Goal: Information Seeking & Learning: Learn about a topic

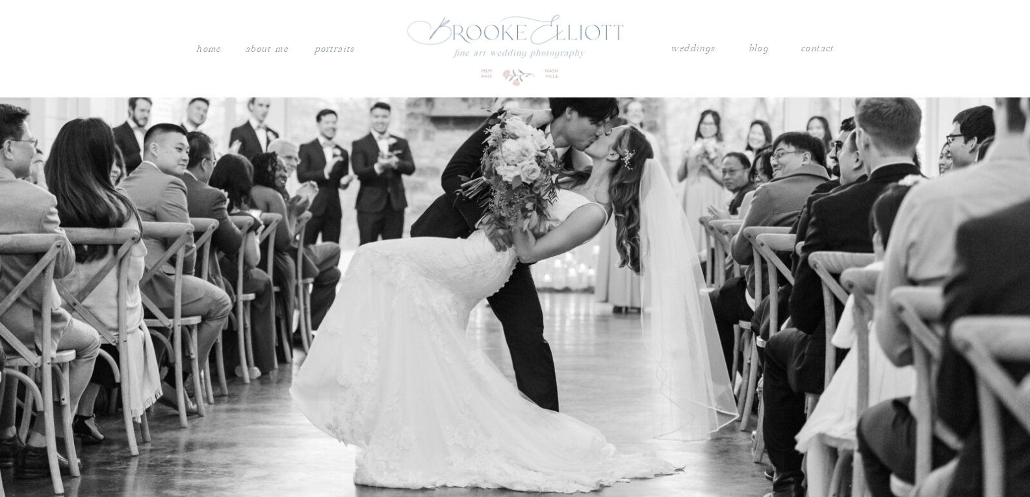
click at [705, 48] on nav "weddings" at bounding box center [694, 48] width 46 height 17
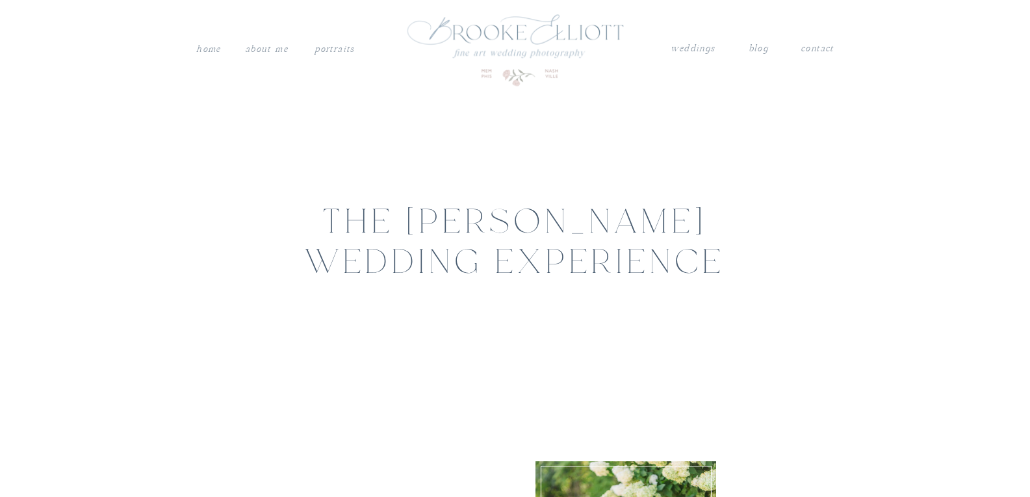
click at [753, 50] on nav "blog" at bounding box center [759, 48] width 20 height 17
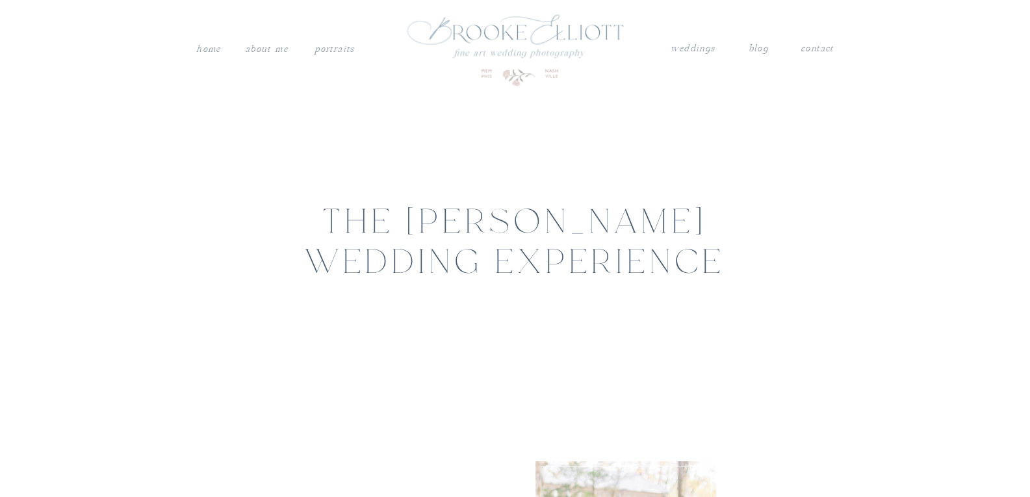
click at [753, 50] on nav "blog" at bounding box center [759, 48] width 20 height 17
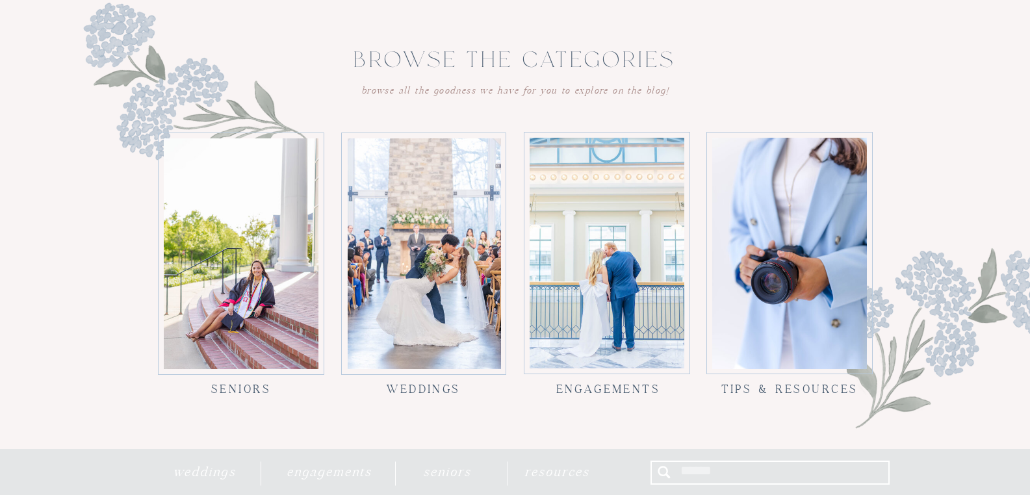
scroll to position [1170, 0]
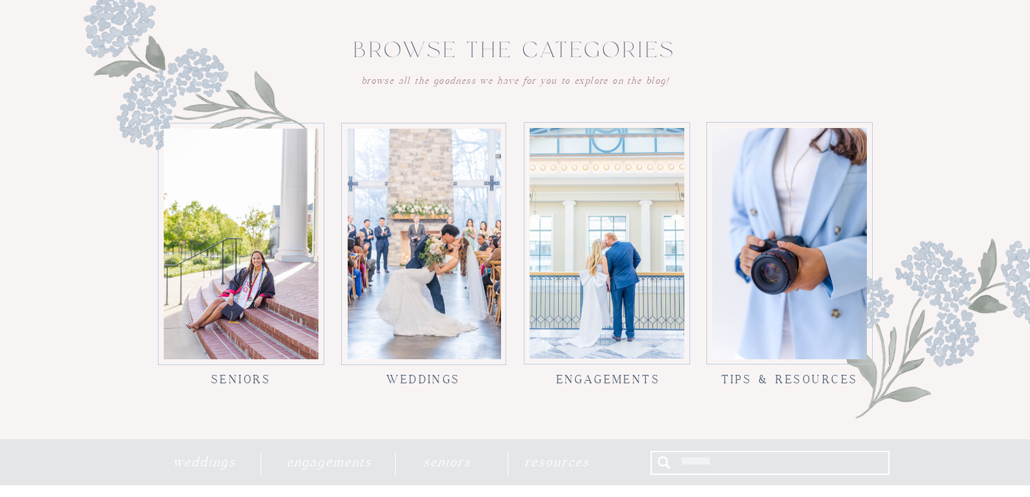
click at [467, 218] on div at bounding box center [424, 244] width 153 height 231
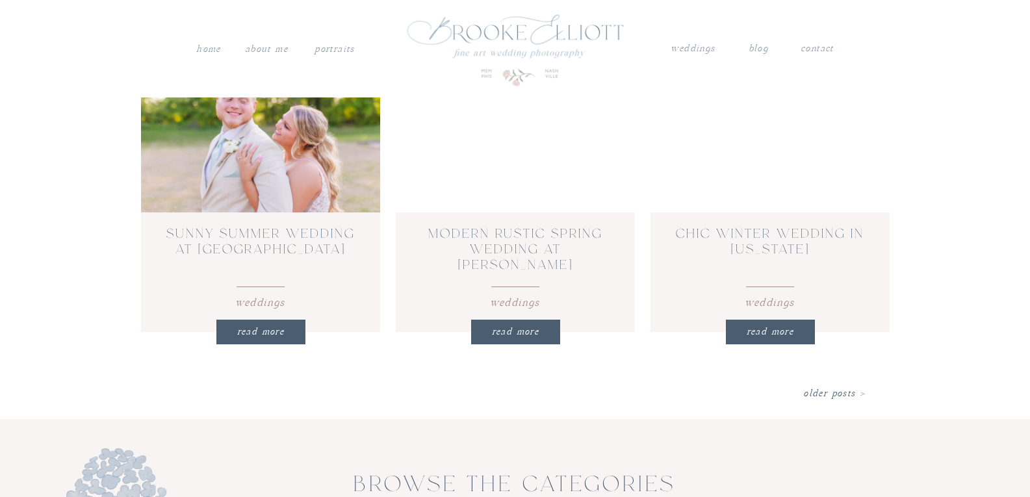
scroll to position [975, 0]
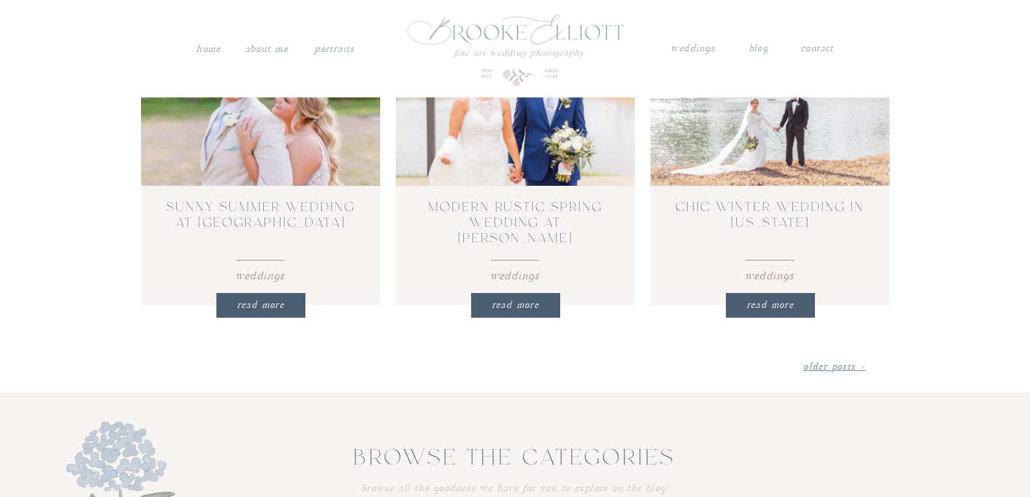
click at [812, 367] on link "Older Posts >" at bounding box center [834, 366] width 62 height 11
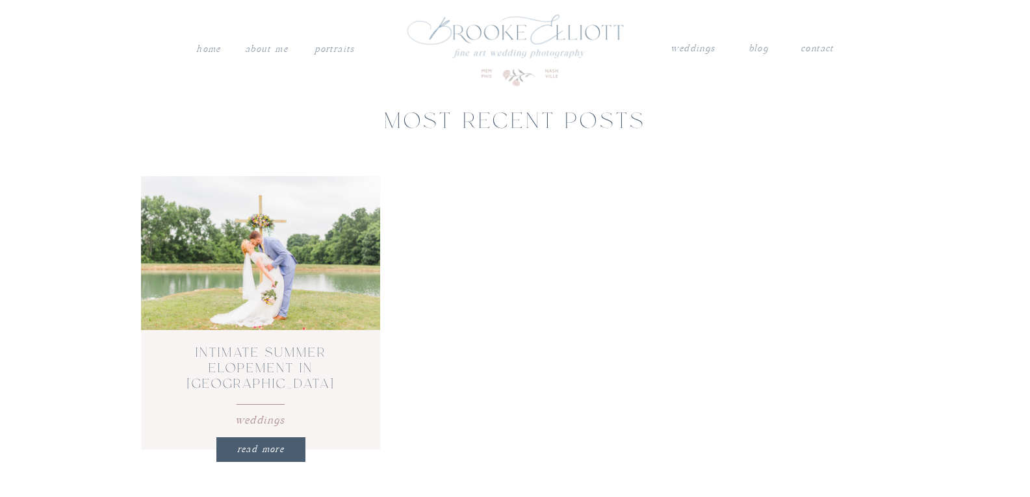
scroll to position [520, 0]
